Goal: Information Seeking & Learning: Learn about a topic

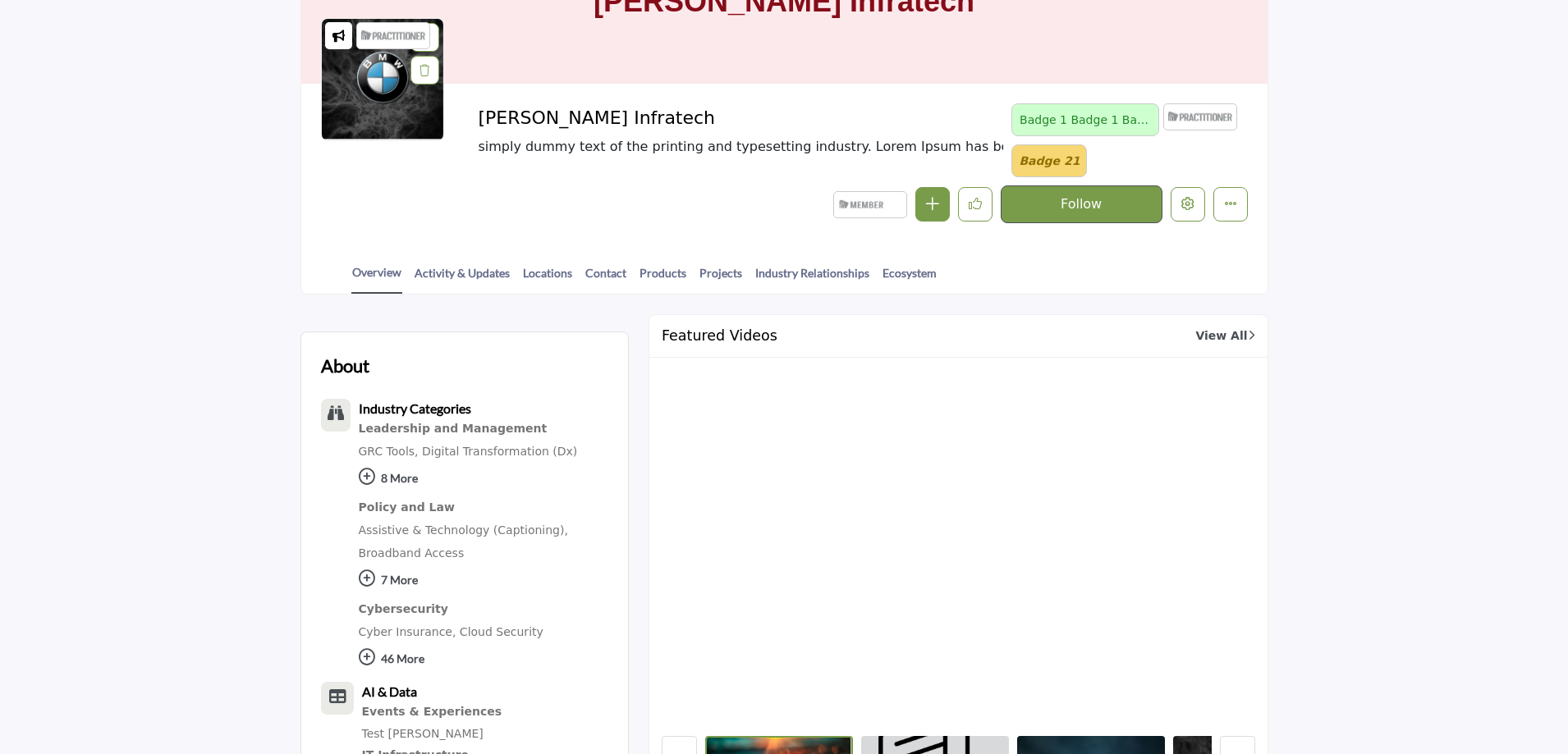
scroll to position [164, 0]
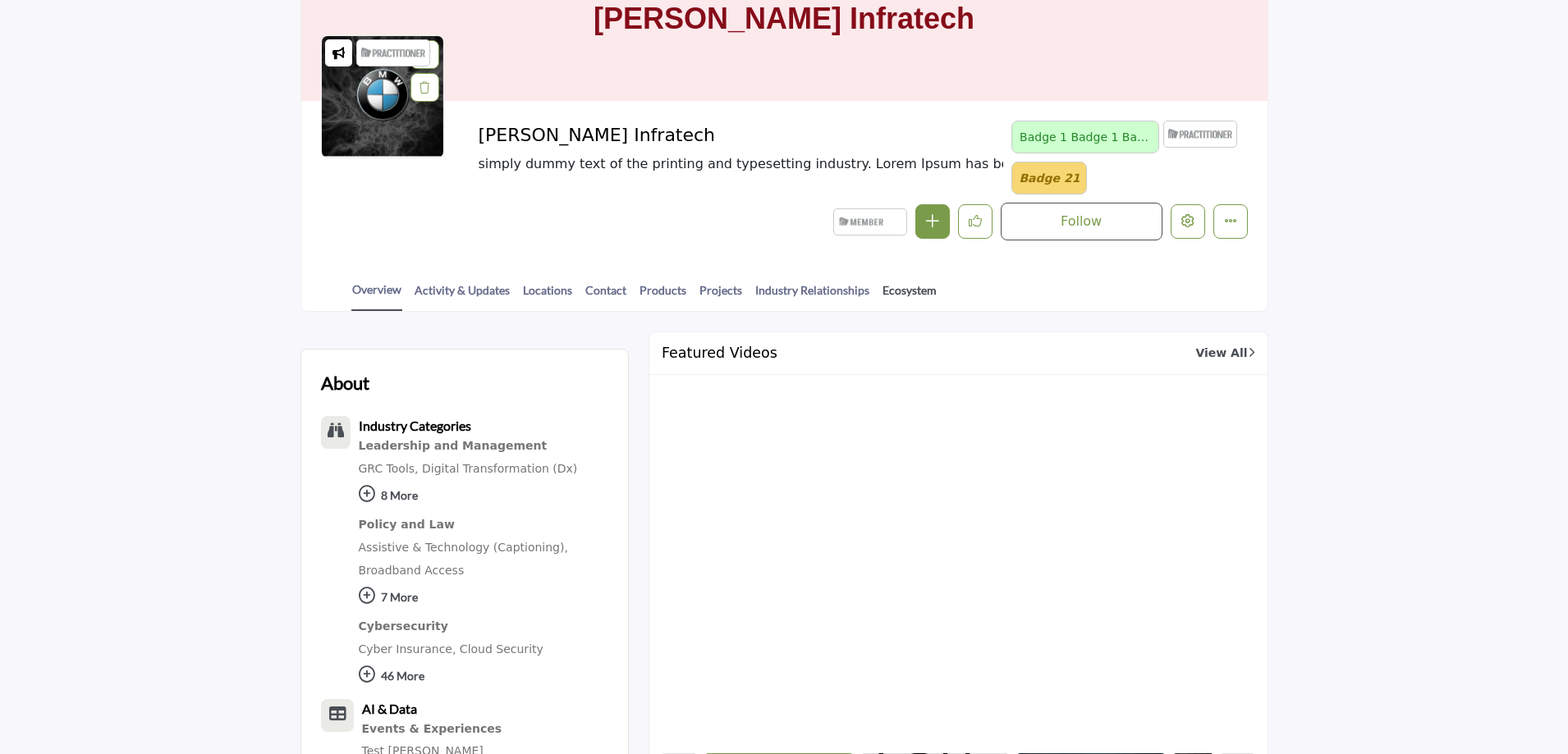
click at [907, 297] on link "Ecosystem" at bounding box center [909, 296] width 56 height 29
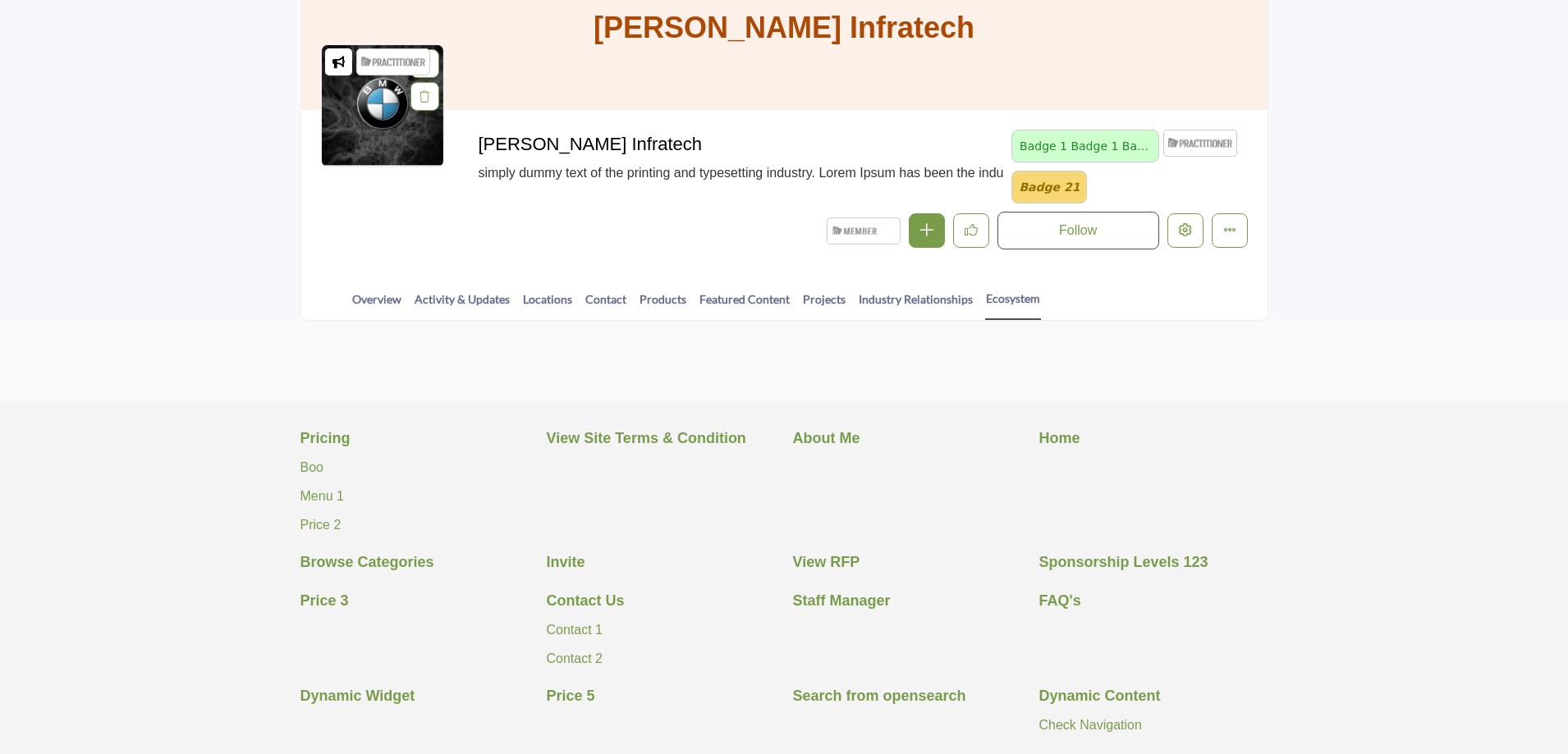
scroll to position [247, 0]
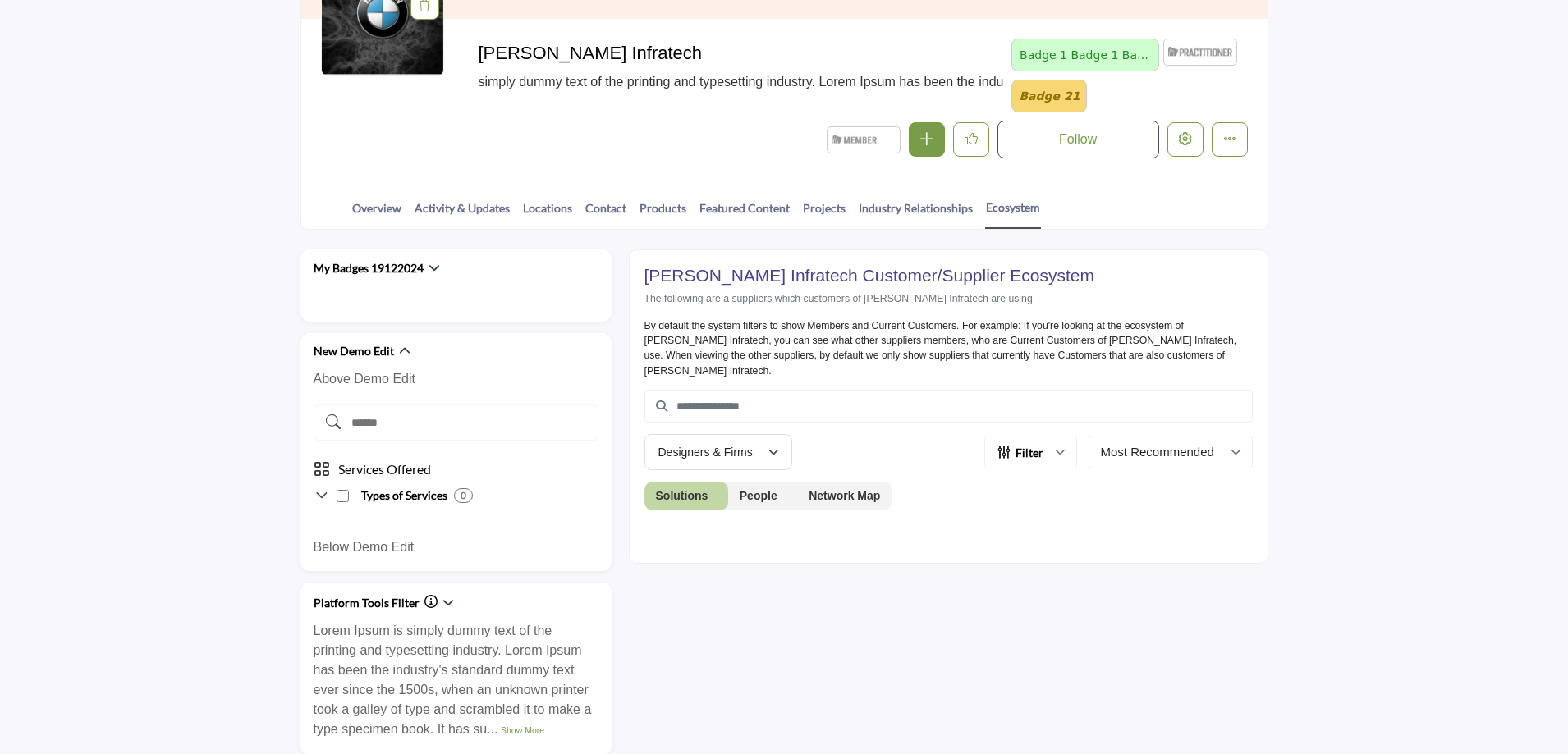
scroll to position [356, 0]
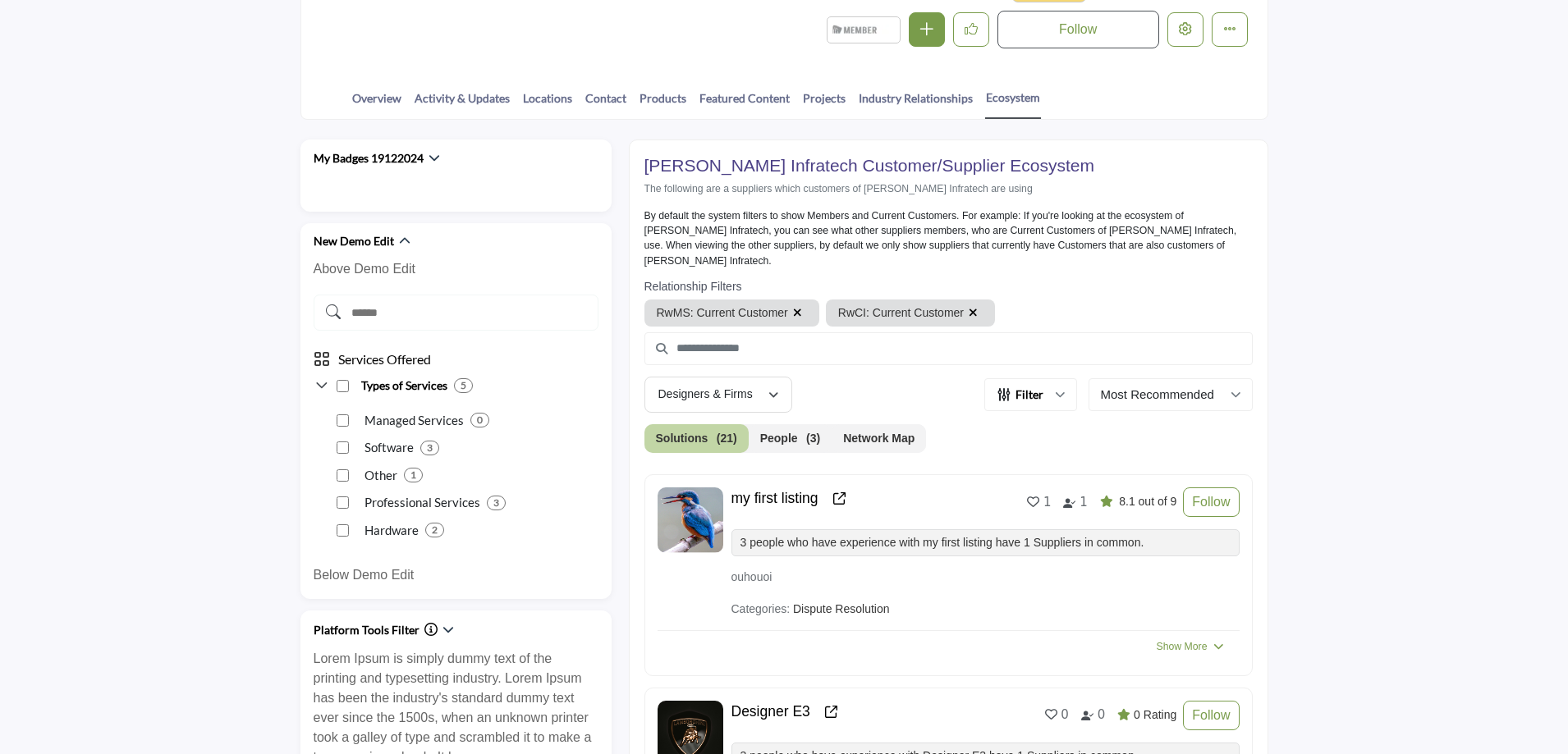
click at [862, 425] on button "Network Map" at bounding box center [879, 439] width 94 height 29
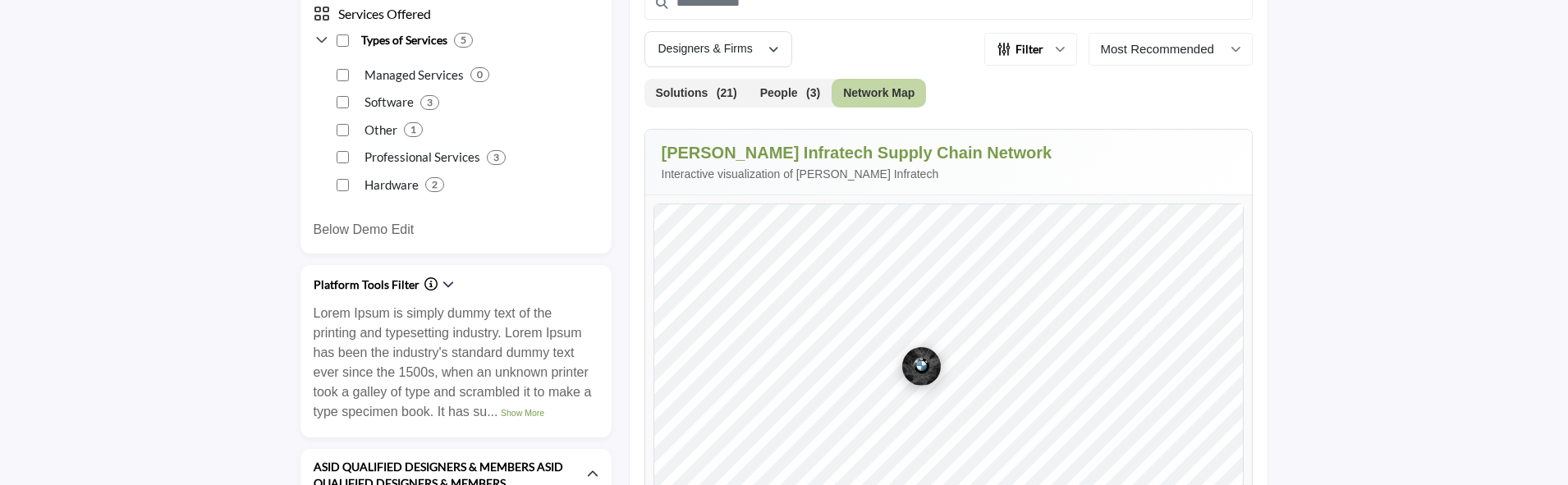
scroll to position [802, 0]
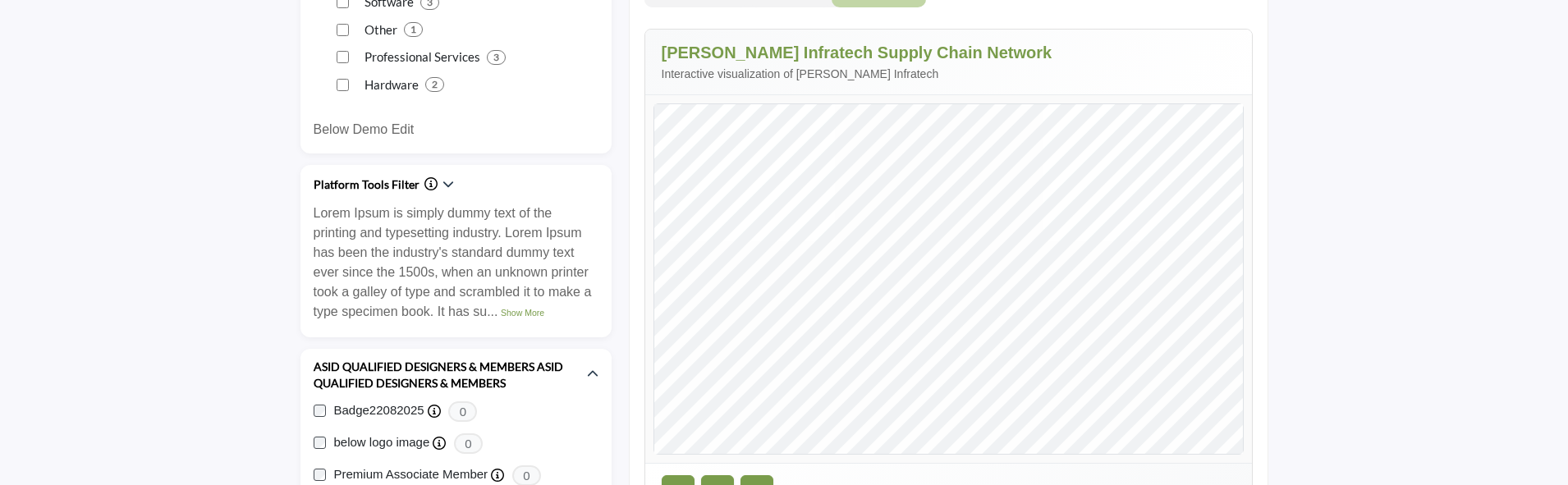
click at [1061, 84] on div "Chintan Infratech Supply Chain Network Interactive visualization of Chintan Inf…" at bounding box center [948, 275] width 608 height 493
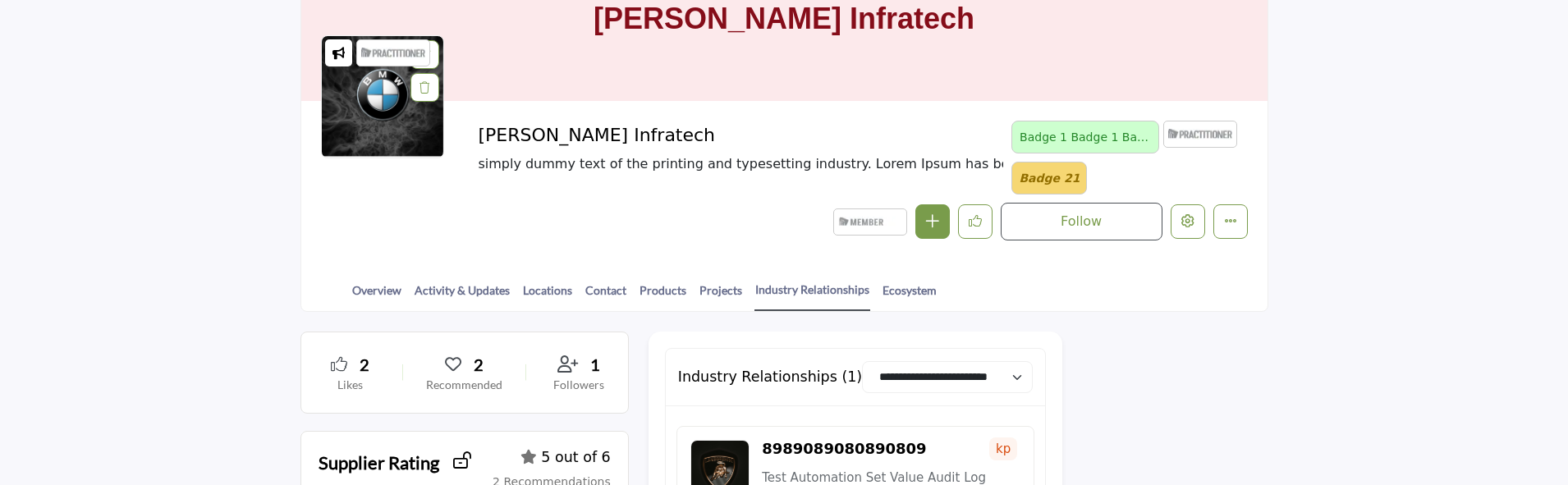
scroll to position [164, 0]
